Goal: Task Accomplishment & Management: Use online tool/utility

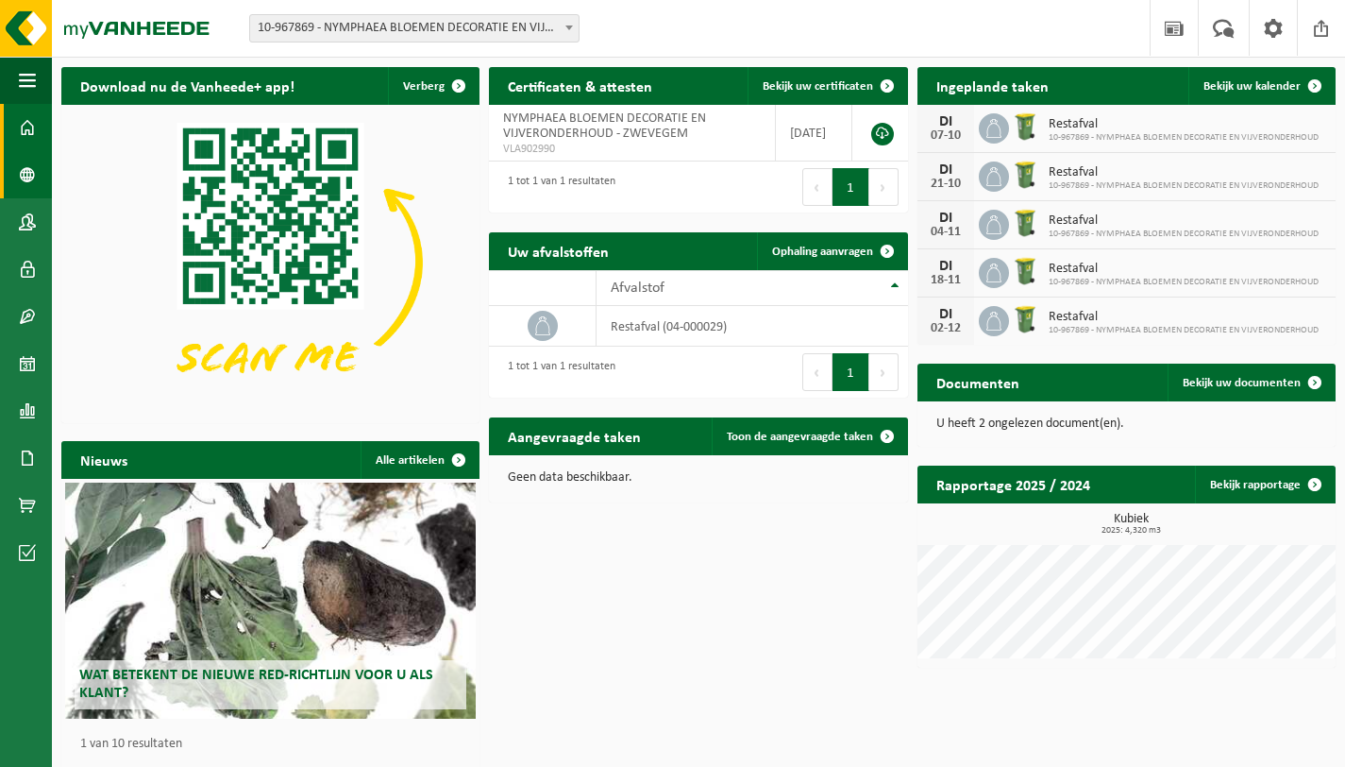
click at [28, 183] on span at bounding box center [27, 174] width 17 height 47
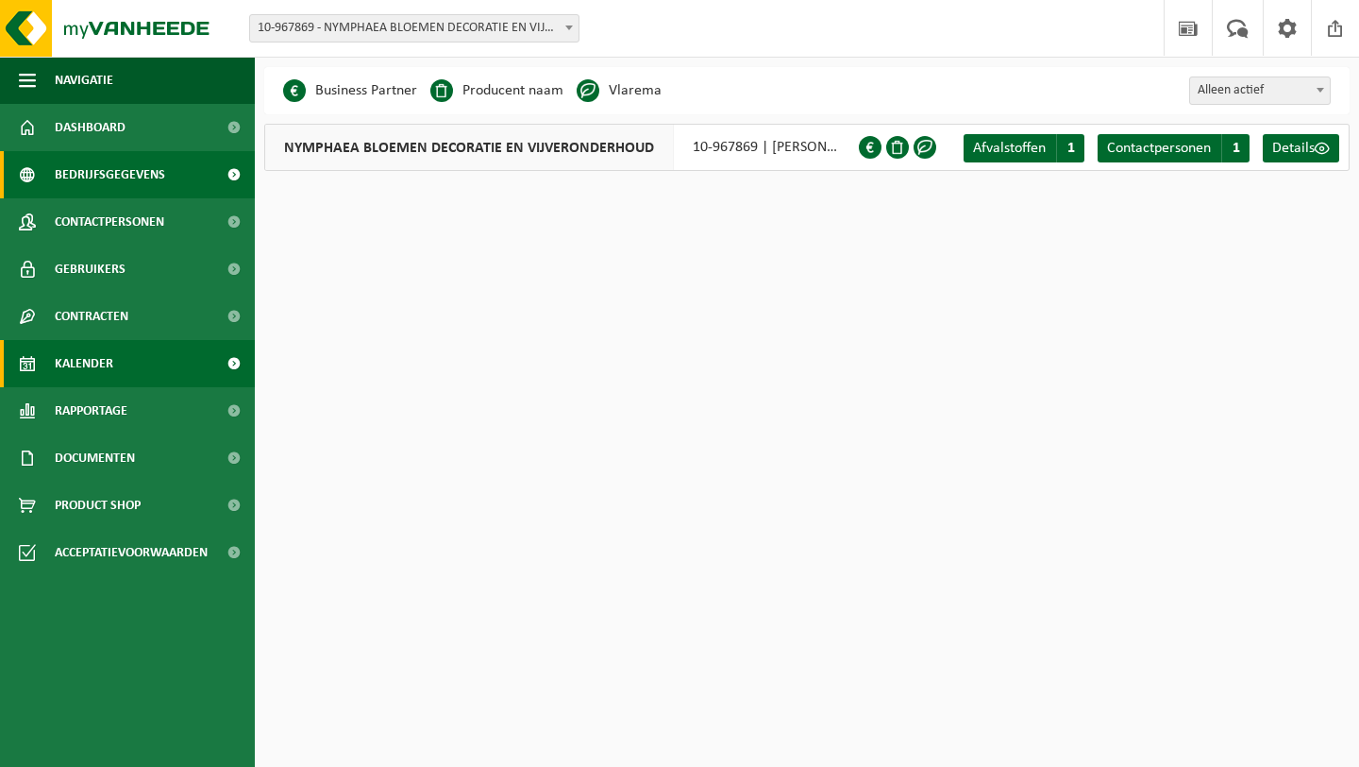
click at [119, 354] on link "Kalender" at bounding box center [127, 363] width 255 height 47
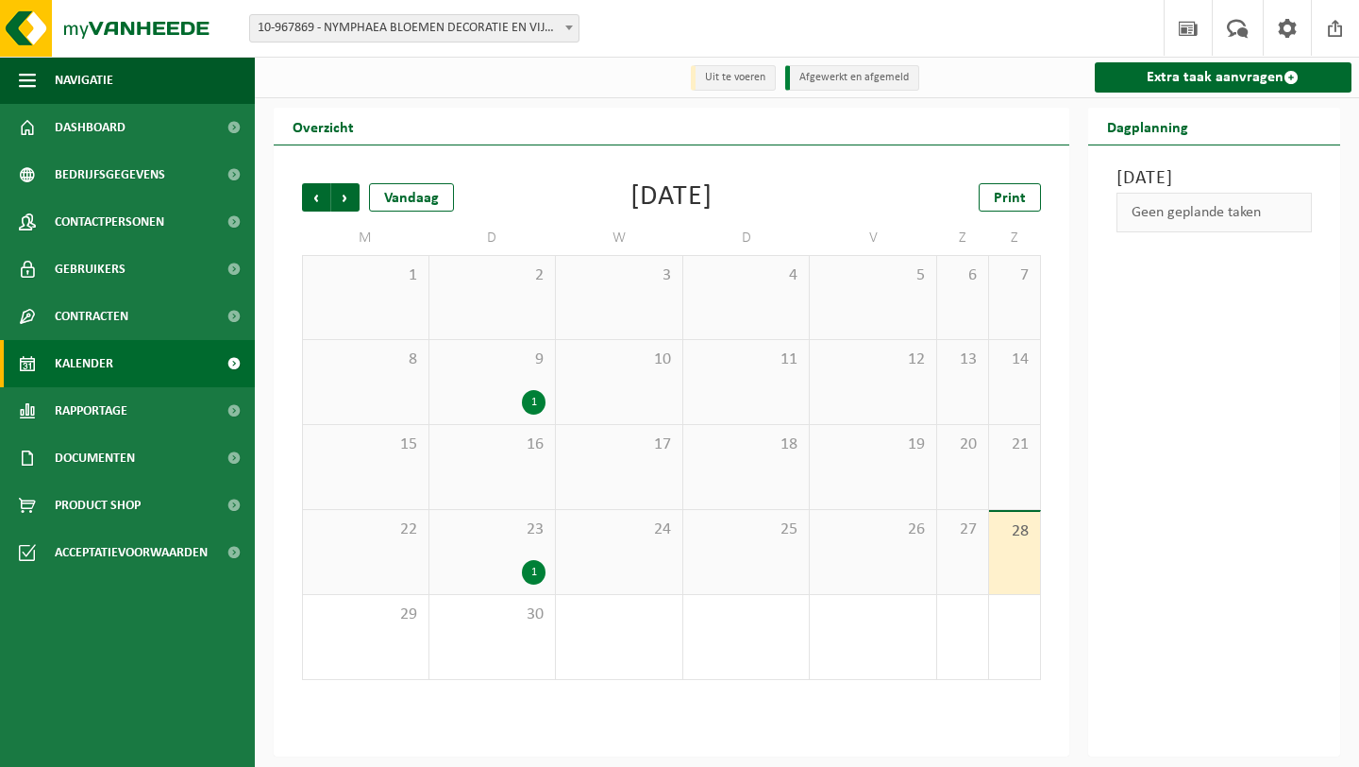
click at [530, 285] on span "2" at bounding box center [493, 275] width 108 height 21
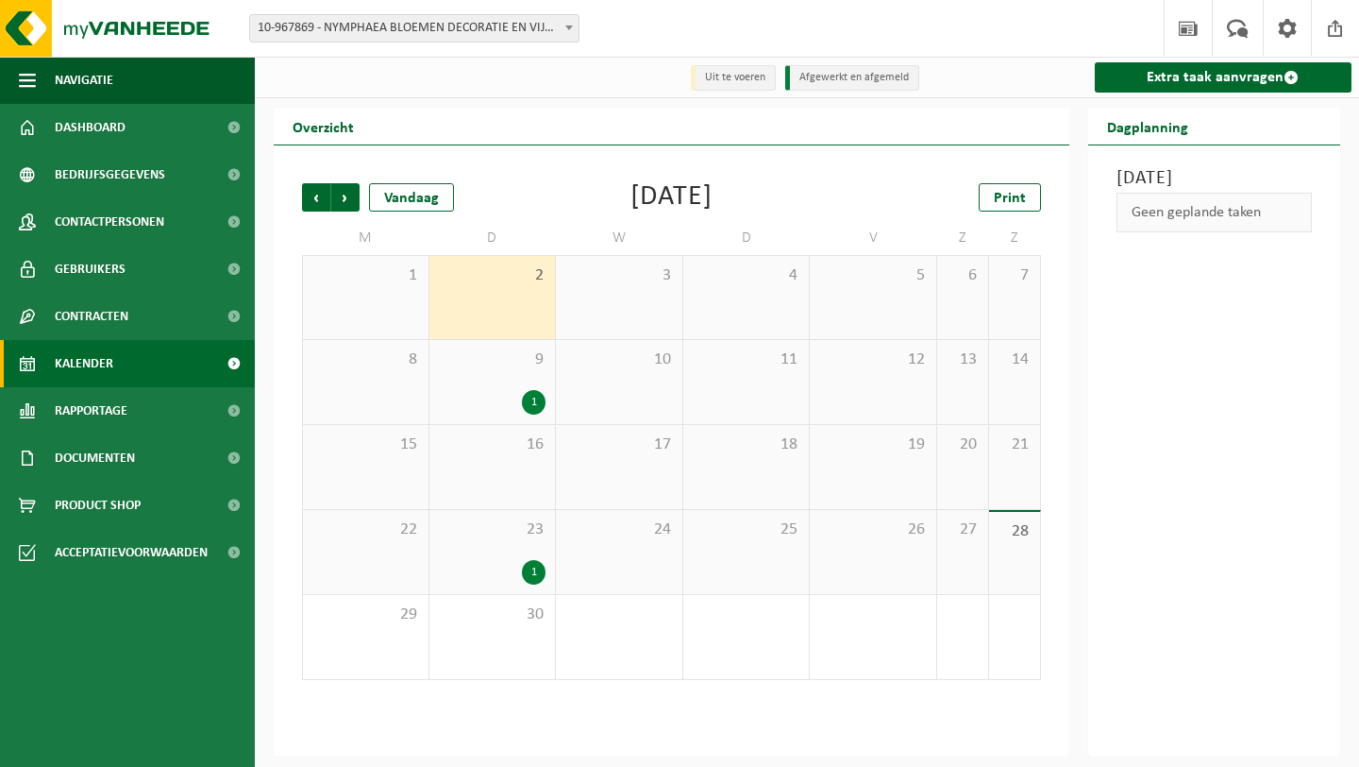
click at [1196, 232] on div "Geen geplande taken" at bounding box center [1215, 213] width 196 height 40
click at [1199, 232] on div "Geen geplande taken" at bounding box center [1215, 213] width 196 height 40
click at [1166, 82] on link "Extra taak aanvragen" at bounding box center [1224, 77] width 258 height 30
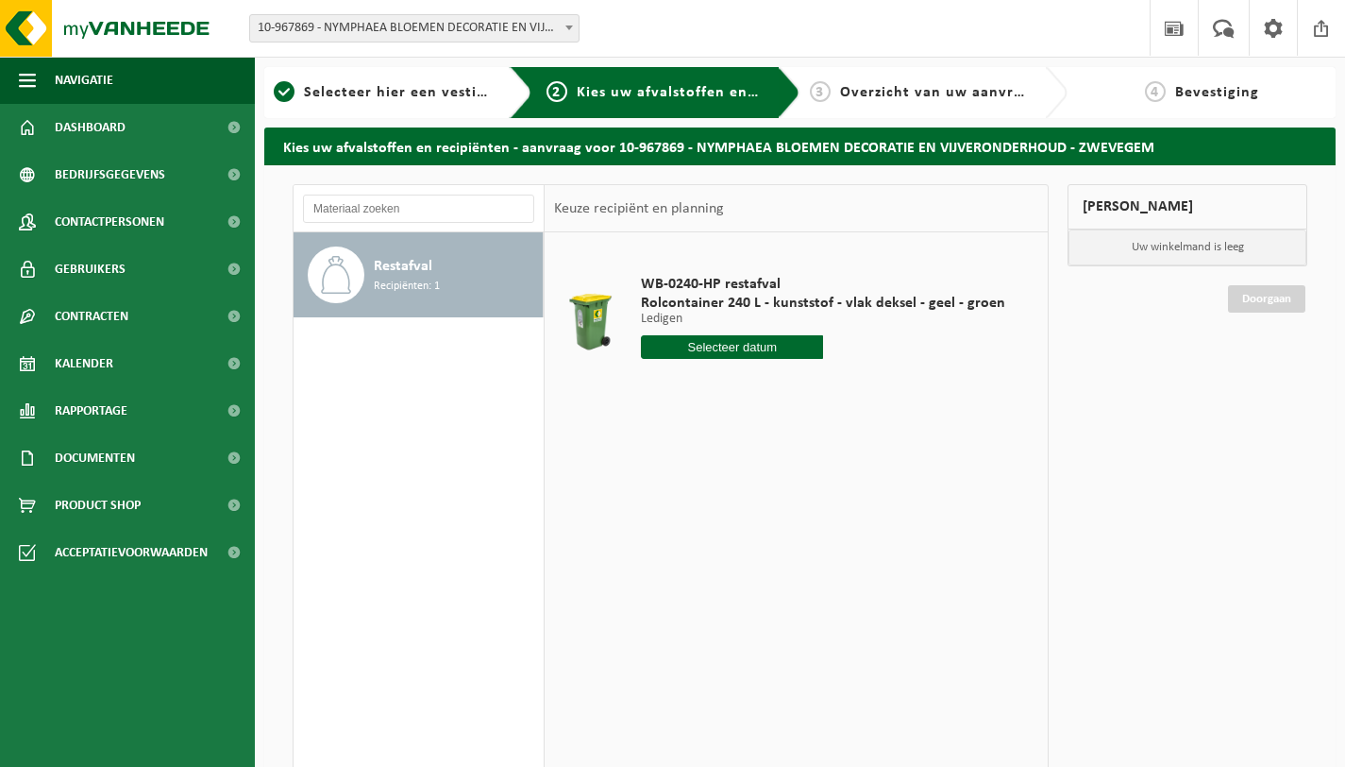
click at [765, 348] on input "text" at bounding box center [732, 347] width 182 height 24
click at [696, 462] on div "29 30 1 2 3 4 5 6 7 8 9 10 11 12 13 14 15 16 17 18 19 20 21 22 23 24 25 26 27 2…" at bounding box center [758, 514] width 232 height 151
click at [692, 451] on div "29 30 1 2 3 4 5 6 7 8 9 10 11 12 13 14 15 16 17 18 19 20 21 22 23 24 25 26 27 2…" at bounding box center [758, 514] width 232 height 151
click at [858, 385] on icon at bounding box center [855, 390] width 30 height 30
click at [665, 398] on icon at bounding box center [661, 390] width 30 height 30
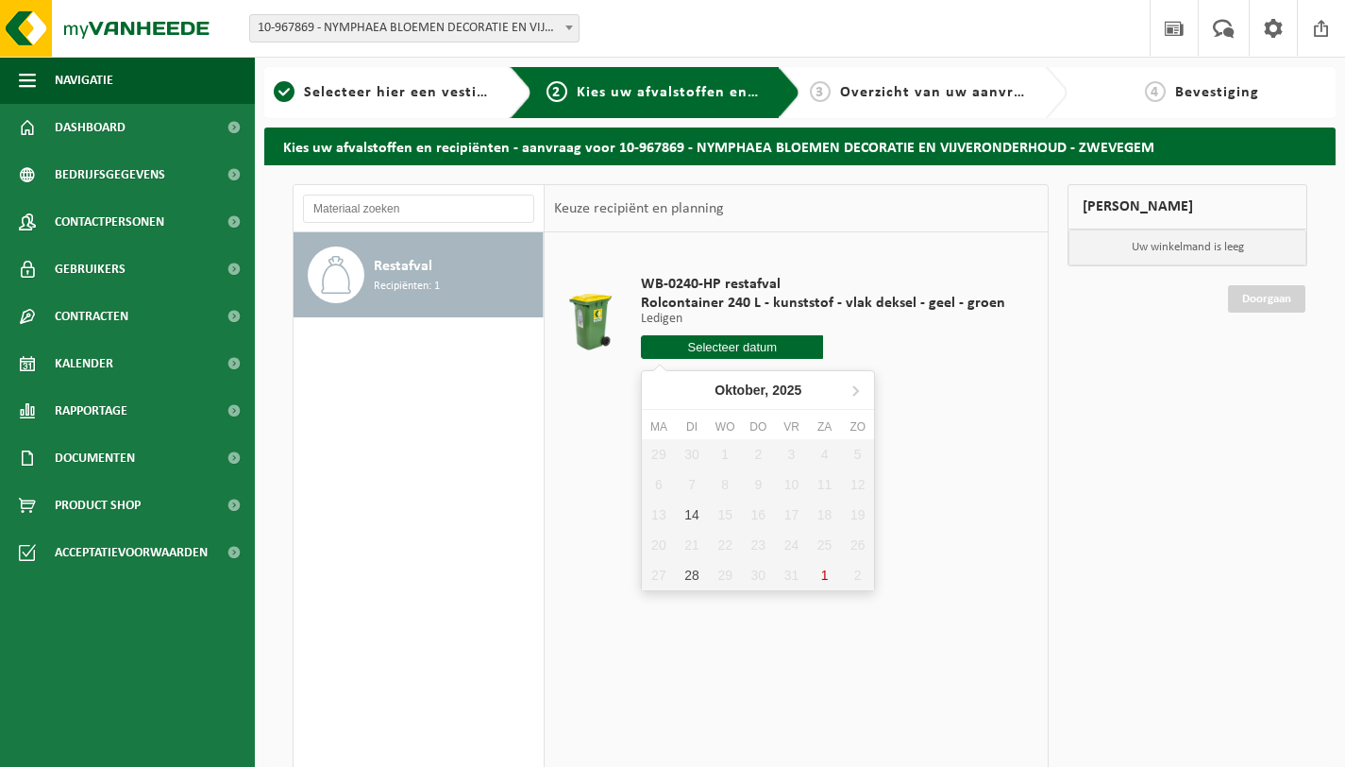
click at [665, 398] on nav "Oktober, 2025" at bounding box center [758, 390] width 232 height 39
click at [878, 338] on div at bounding box center [823, 347] width 364 height 24
click at [690, 346] on input "text" at bounding box center [732, 347] width 182 height 24
click at [900, 339] on div at bounding box center [823, 347] width 364 height 24
click at [1238, 27] on span at bounding box center [1223, 28] width 31 height 56
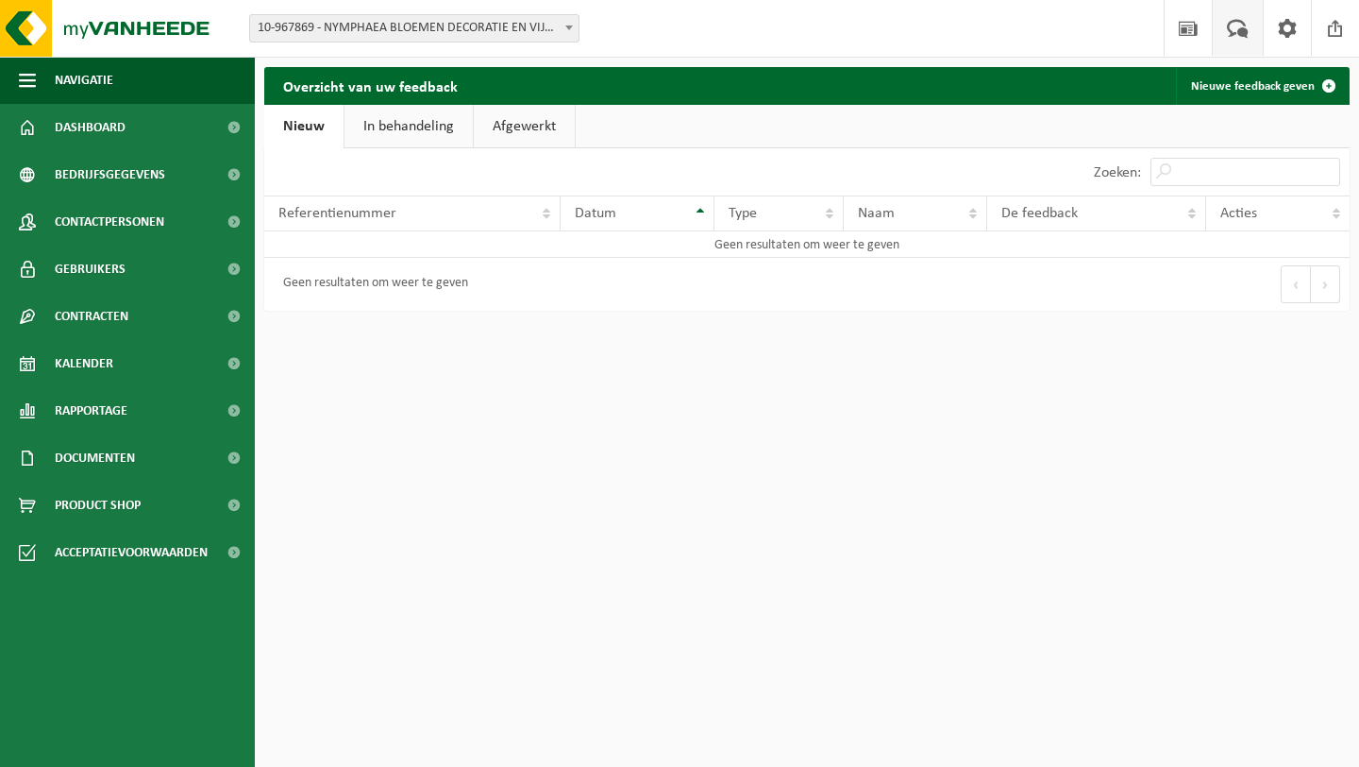
click at [440, 121] on link "In behandeling" at bounding box center [409, 126] width 128 height 43
click at [517, 132] on link "Afgewerkt" at bounding box center [527, 126] width 101 height 43
click at [1204, 44] on link "Nieuws" at bounding box center [1188, 28] width 48 height 56
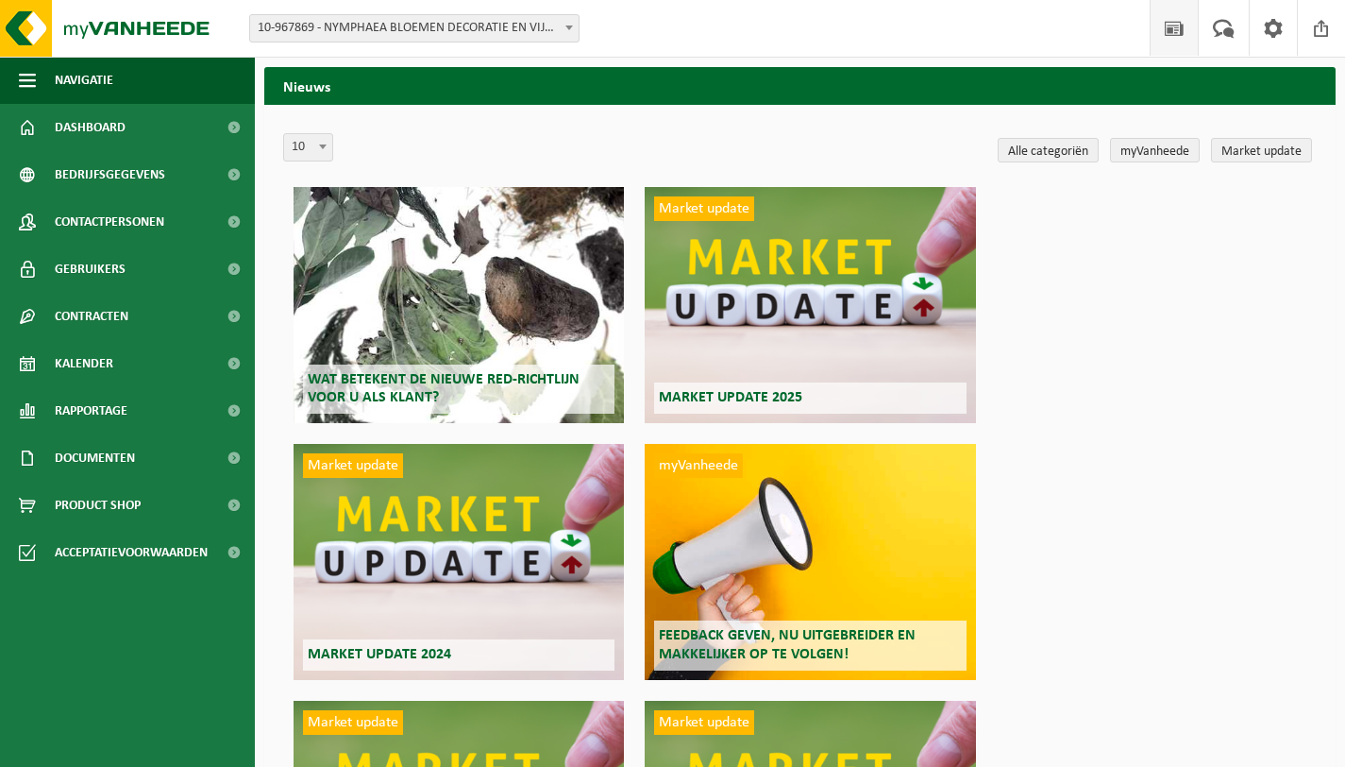
click at [318, 149] on span at bounding box center [322, 146] width 19 height 25
click at [330, 153] on span at bounding box center [322, 146] width 19 height 25
click at [1164, 152] on link "myVanheede" at bounding box center [1155, 150] width 90 height 25
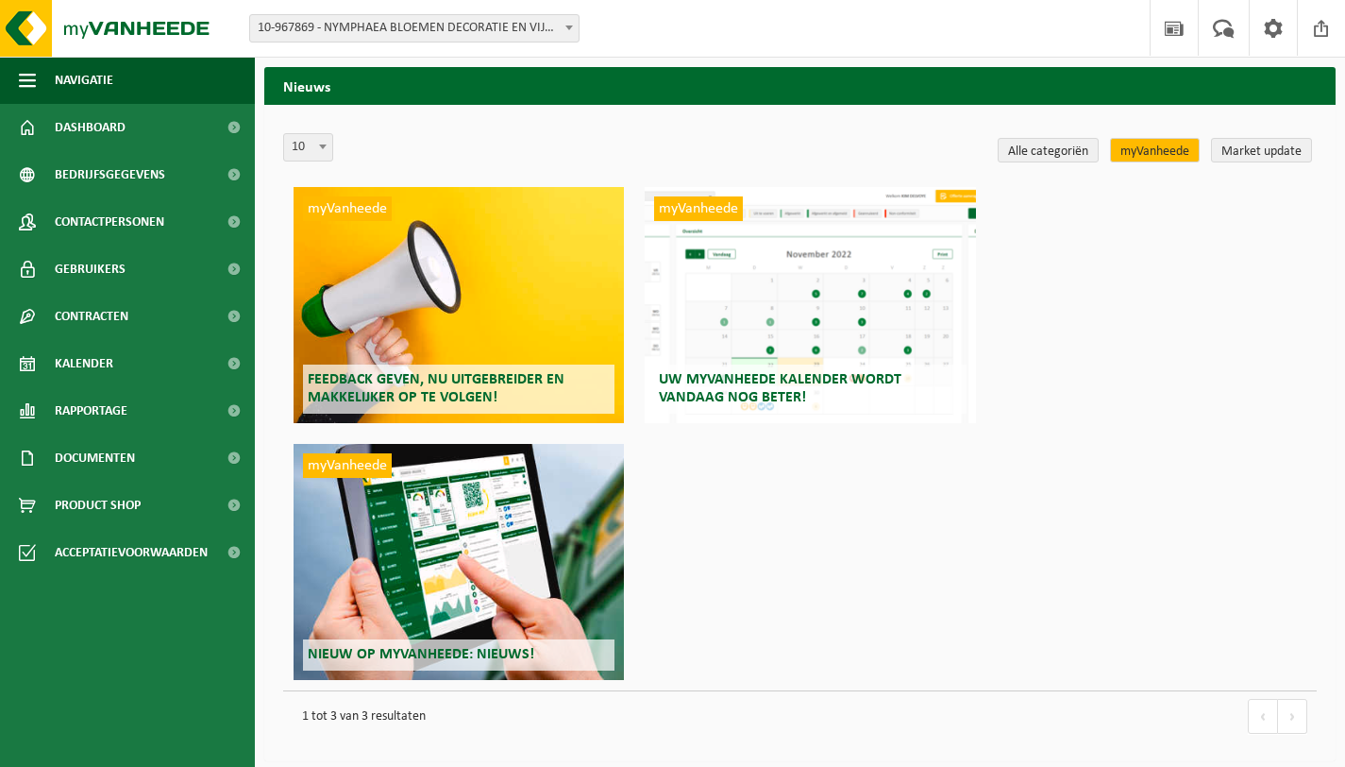
click at [813, 258] on div "myVanheede Uw myVanheede kalender wordt vandaag nog beter!" at bounding box center [810, 305] width 330 height 236
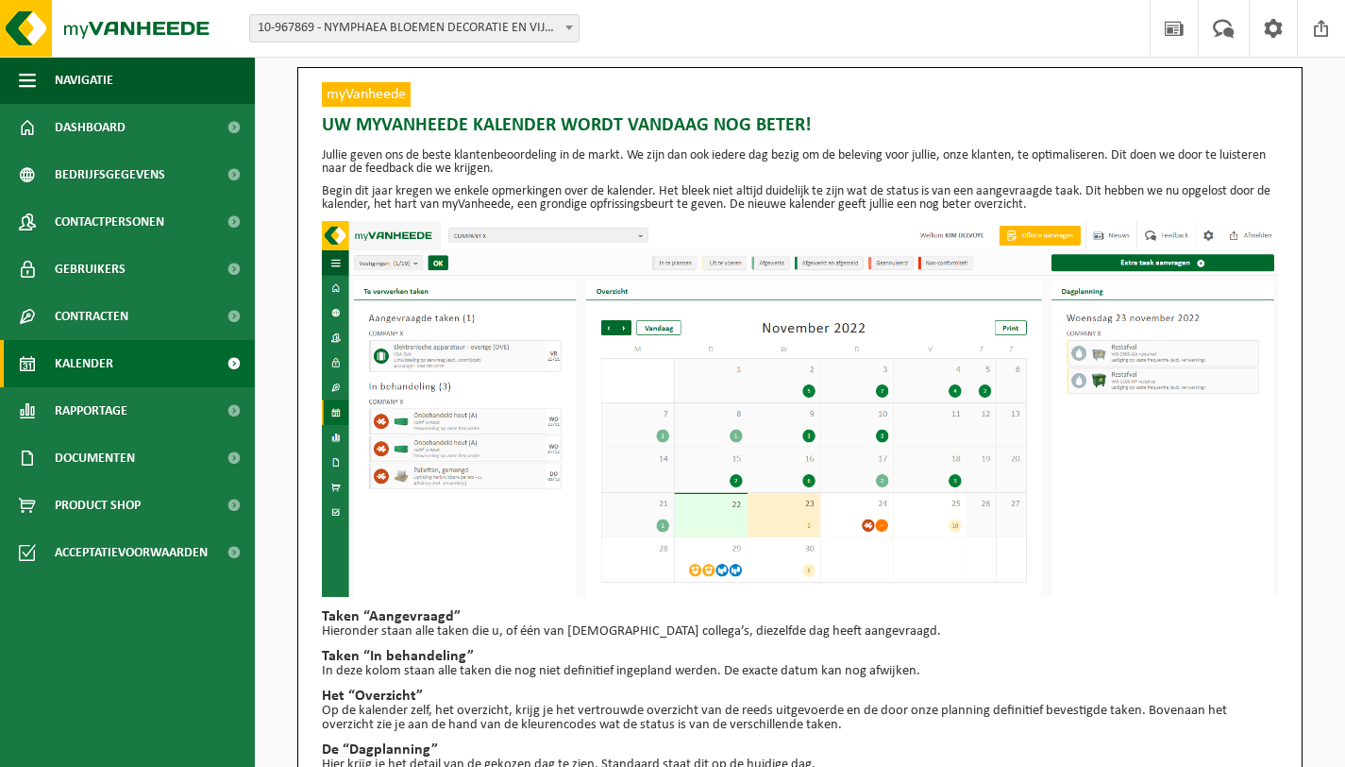
click at [83, 375] on span "Kalender" at bounding box center [84, 363] width 59 height 47
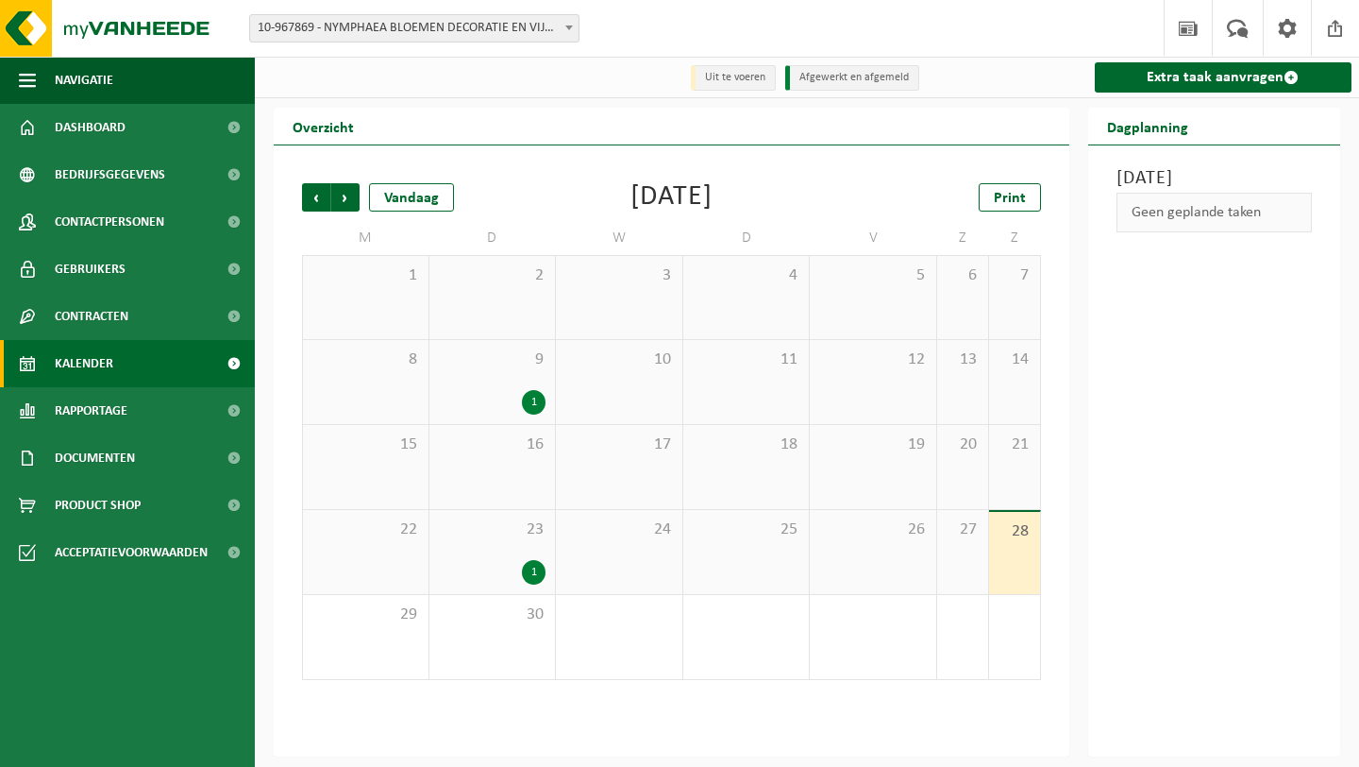
click at [533, 279] on span "2" at bounding box center [493, 275] width 108 height 21
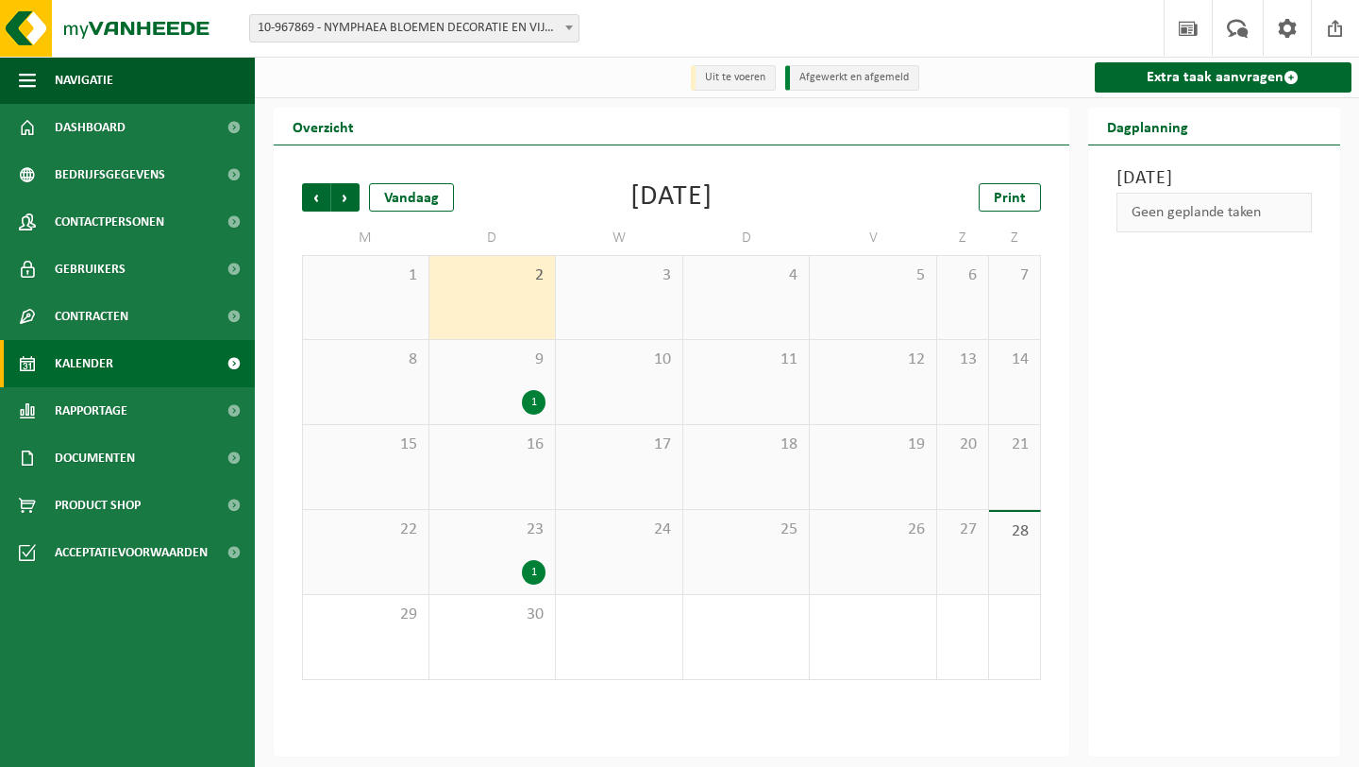
click at [534, 271] on span "2" at bounding box center [493, 275] width 108 height 21
click at [527, 278] on span "2" at bounding box center [493, 275] width 108 height 21
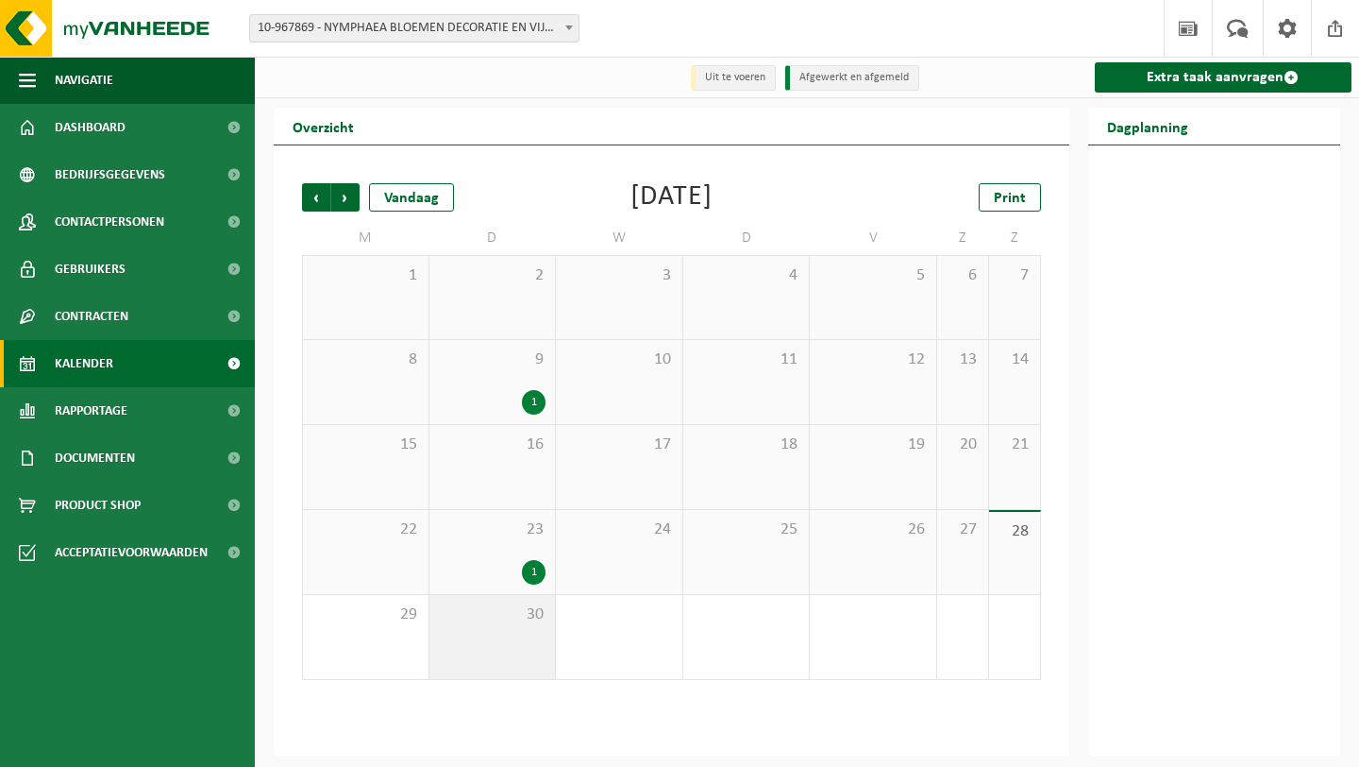
click at [504, 612] on span "30" at bounding box center [493, 614] width 108 height 21
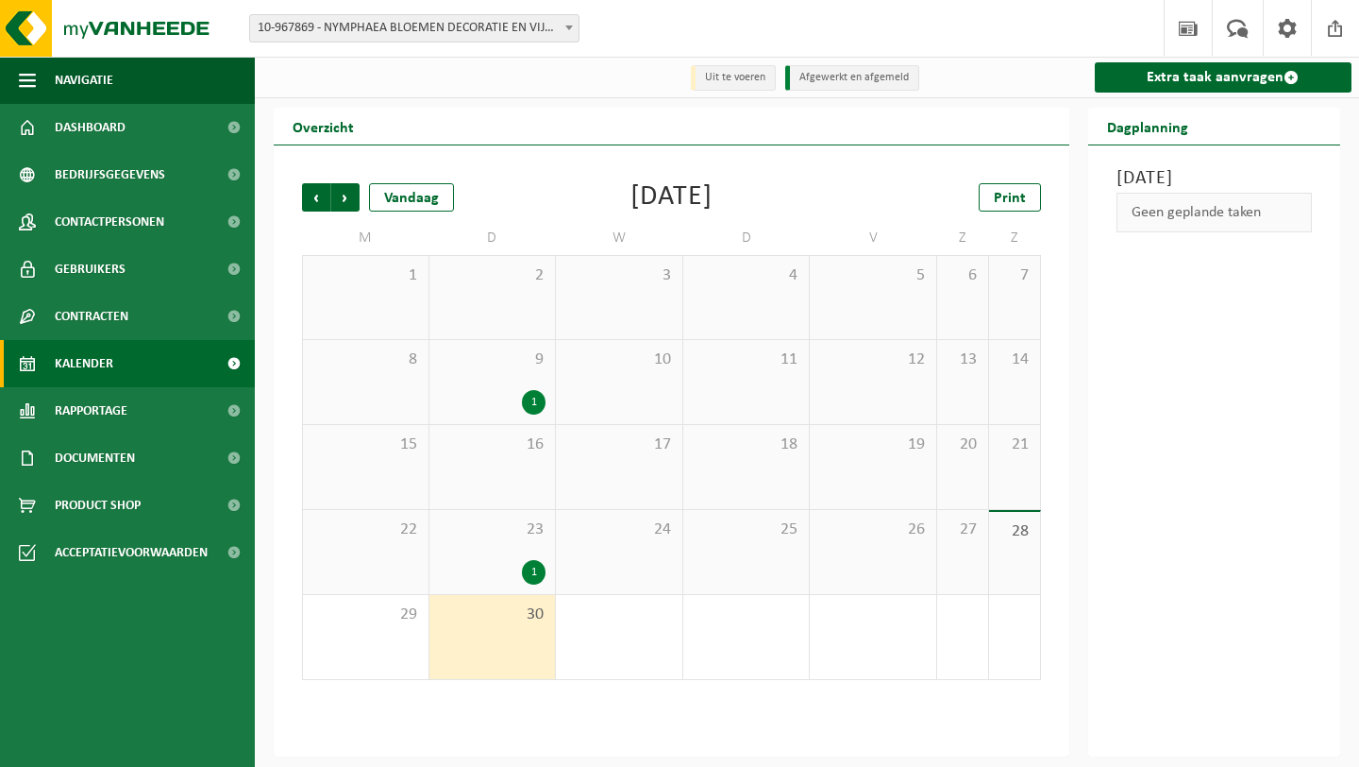
click at [1222, 232] on div "Geen geplande taken" at bounding box center [1215, 213] width 196 height 40
click at [1230, 232] on div "Geen geplande taken" at bounding box center [1215, 213] width 196 height 40
click at [1230, 80] on link "Extra taak aanvragen" at bounding box center [1224, 77] width 258 height 30
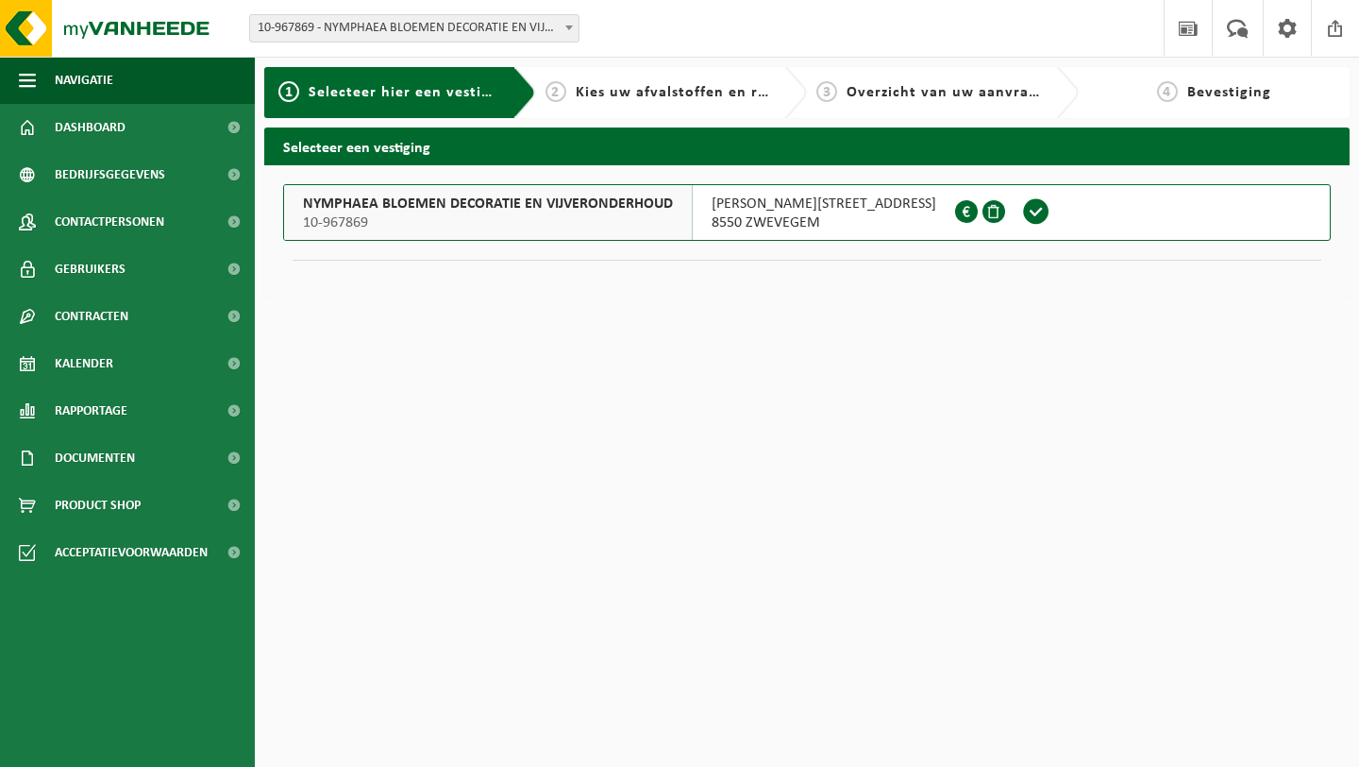
click at [1010, 216] on span at bounding box center [1036, 212] width 53 height 55
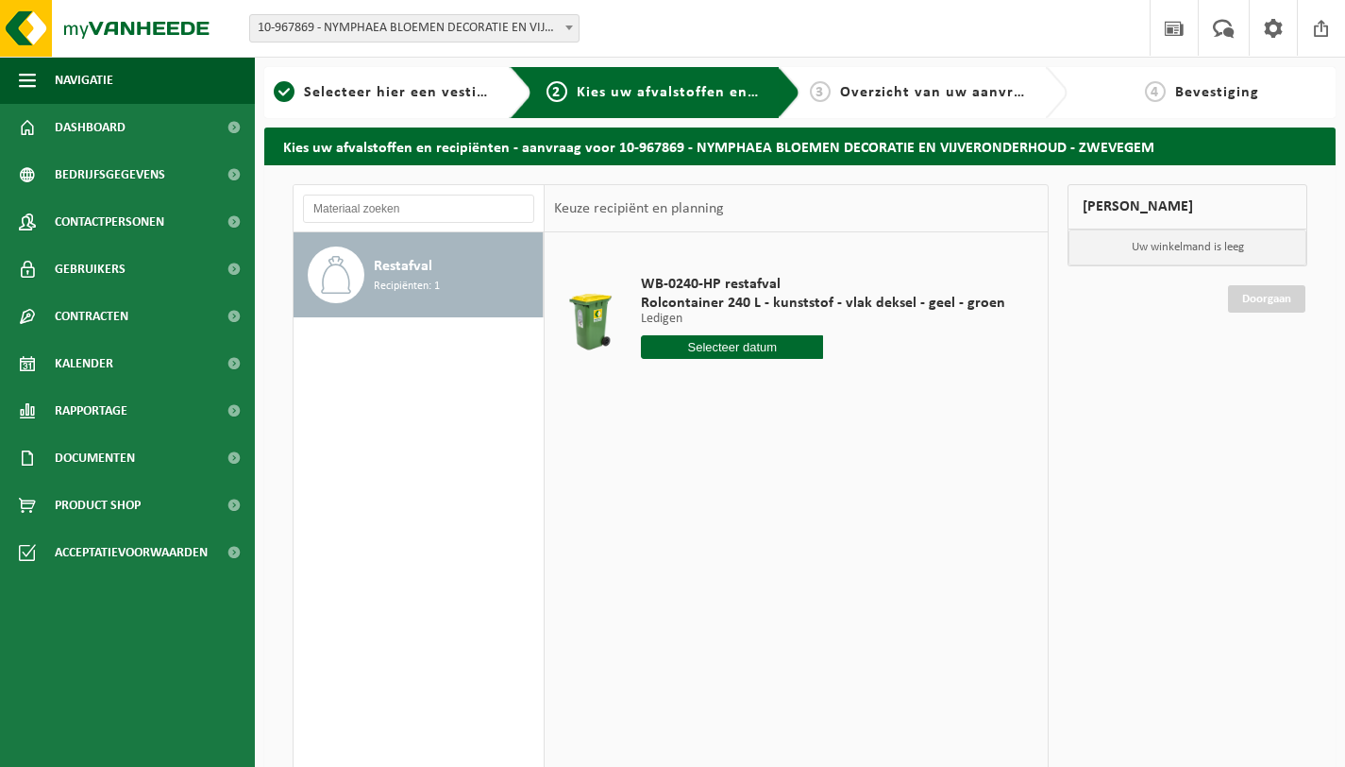
click at [778, 343] on input "text" at bounding box center [732, 347] width 182 height 24
click at [690, 452] on div "29 30 1 2 3 4 5 6 7 8 9 10 11 12 13 14 15 16 17 18 19 20 21 22 23 24 25 26 27 2…" at bounding box center [758, 514] width 232 height 151
click at [696, 448] on div "29 30 1 2 3 4 5 6 7 8 9 10 11 12 13 14 15 16 17 18 19 20 21 22 23 24 25 26 27 2…" at bounding box center [758, 514] width 232 height 151
click at [694, 448] on div "29 30 1 2 3 4 5 6 7 8 9 10 11 12 13 14 15 16 17 18 19 20 21 22 23 24 25 26 27 2…" at bounding box center [758, 514] width 232 height 151
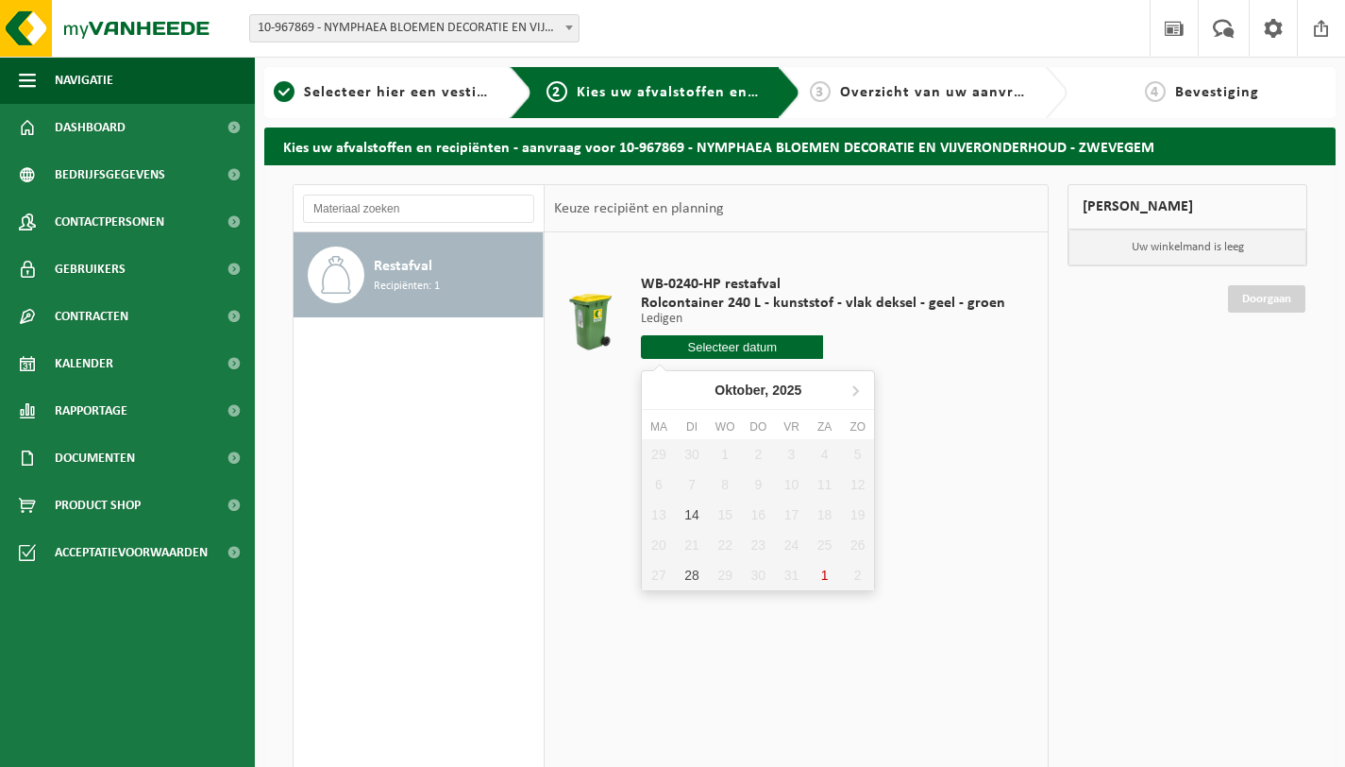
click at [961, 382] on div "WB-0240-HP restafval Rolcontainer 240 L - kunststof - vlak deksel - geel - groe…" at bounding box center [823, 321] width 383 height 131
